Goal: Find specific page/section: Find specific page/section

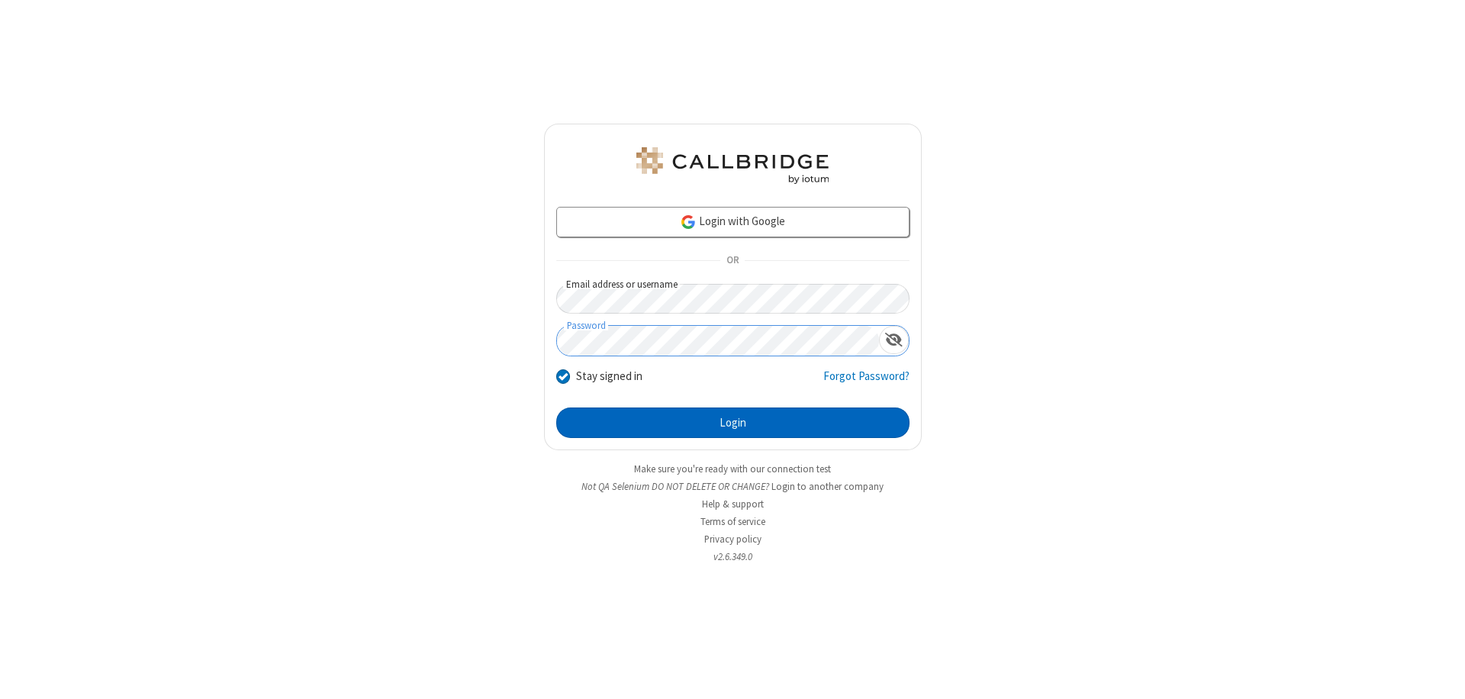
click at [733, 423] on button "Login" at bounding box center [732, 423] width 353 height 31
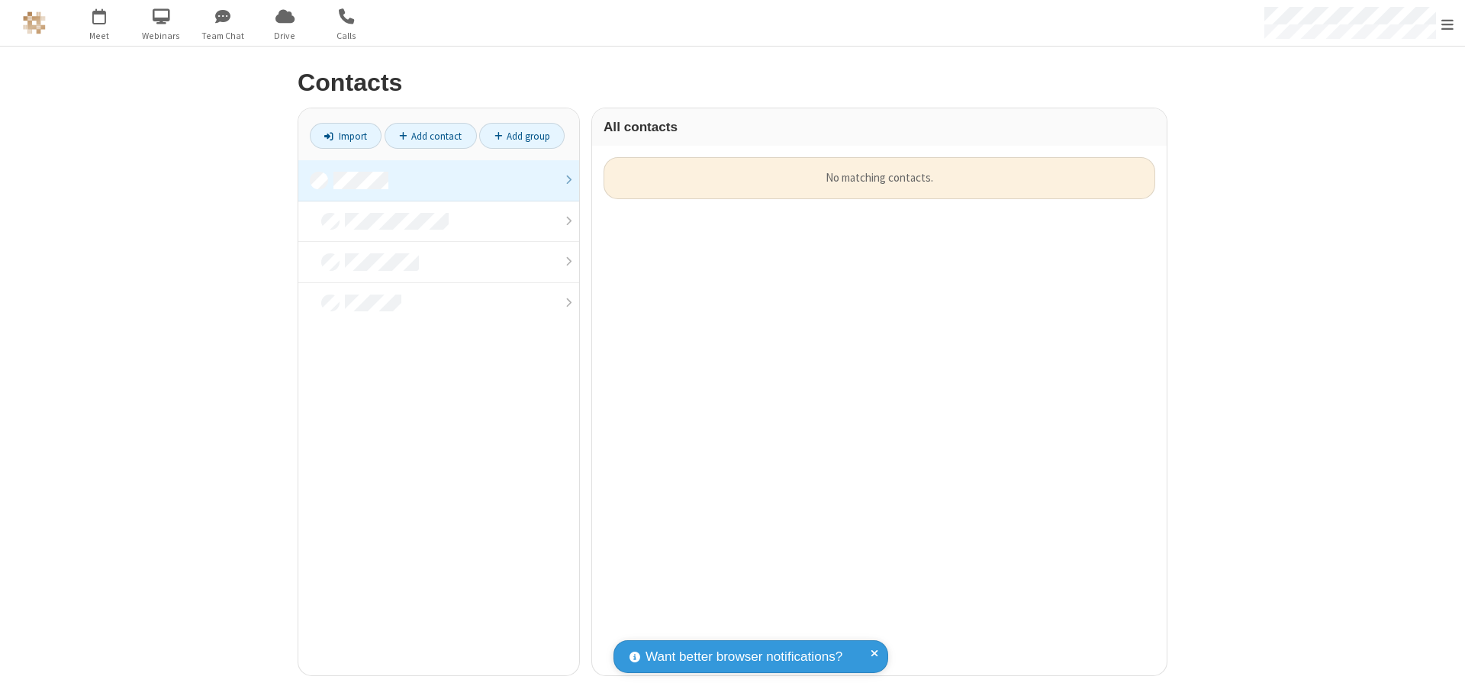
scroll to position [518, 563]
click at [439, 180] on link at bounding box center [438, 180] width 281 height 41
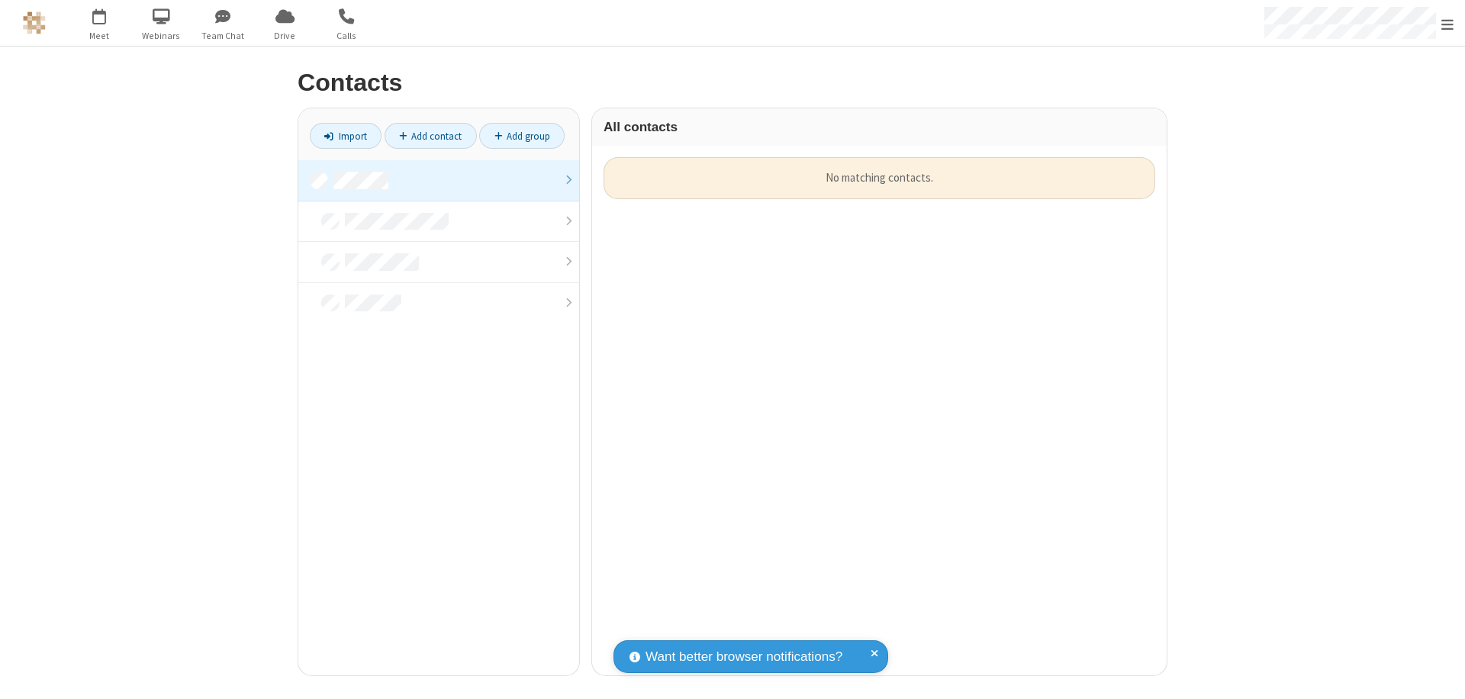
click at [439, 180] on link at bounding box center [438, 180] width 281 height 41
